Goal: Check status

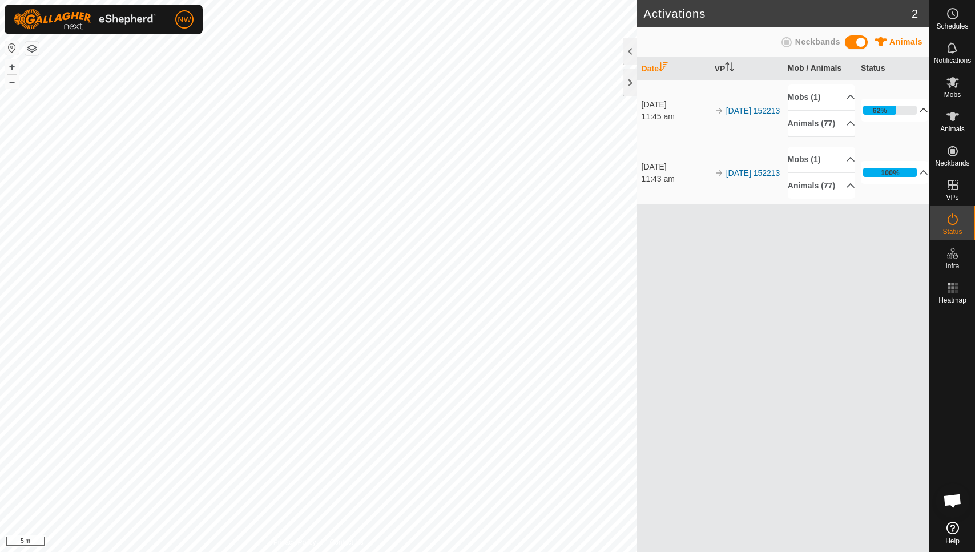
click at [917, 115] on p-accordion-header "62%" at bounding box center [895, 110] width 68 height 23
click at [918, 116] on p-accordion-header "62%" at bounding box center [895, 110] width 68 height 23
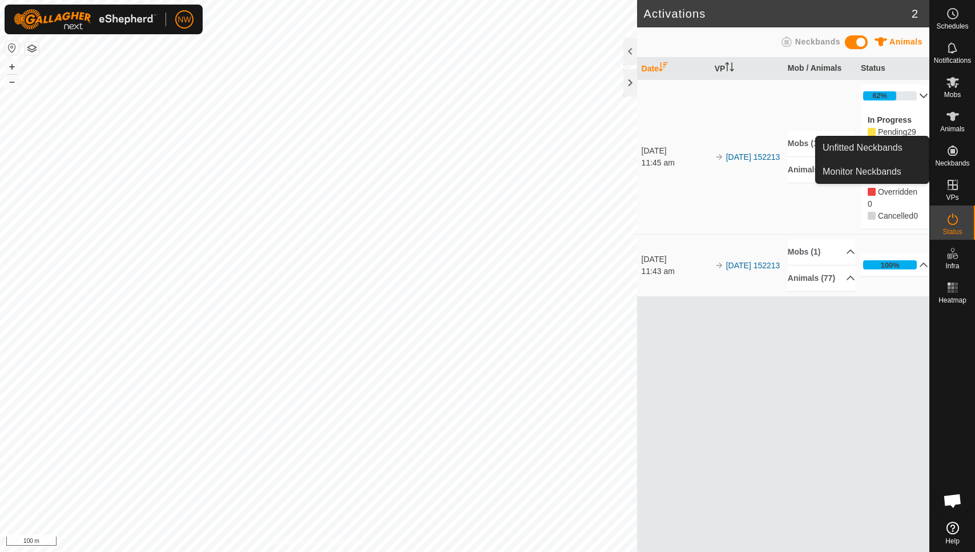
click at [916, 90] on p-accordion-header "62%" at bounding box center [895, 96] width 68 height 23
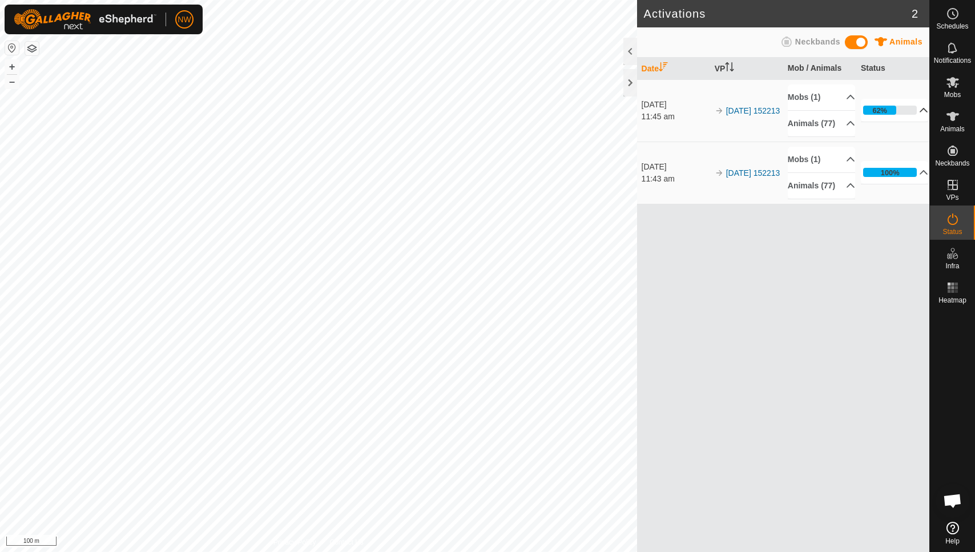
click at [922, 115] on p-accordion-header "62%" at bounding box center [895, 110] width 68 height 23
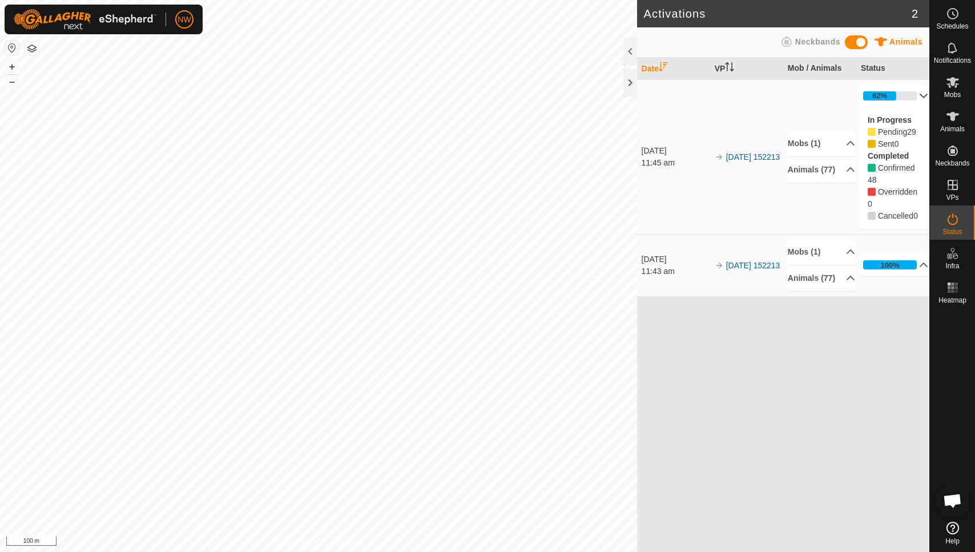
click at [918, 94] on p-accordion-header "62%" at bounding box center [895, 96] width 68 height 23
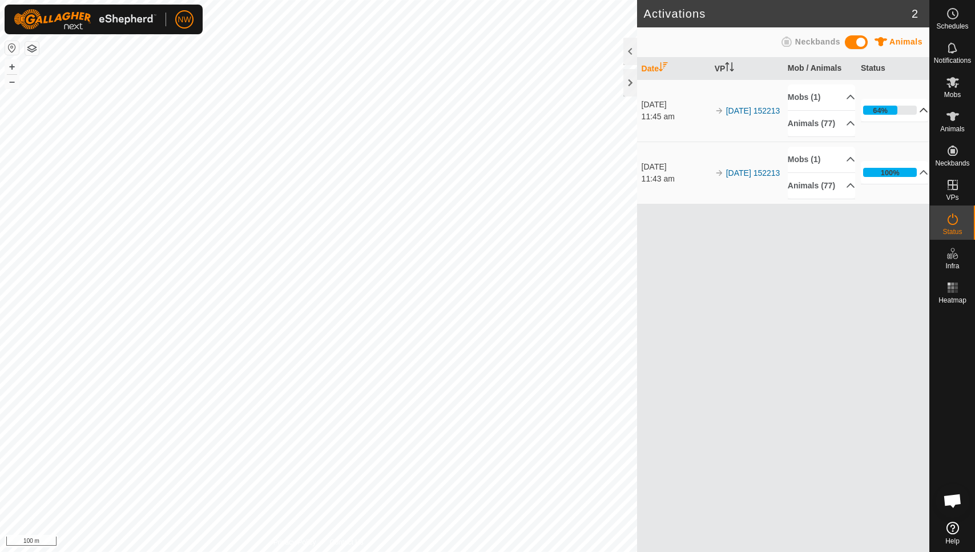
click at [919, 114] on p-accordion-header "64%" at bounding box center [895, 110] width 68 height 23
